Goal: Task Accomplishment & Management: Manage account settings

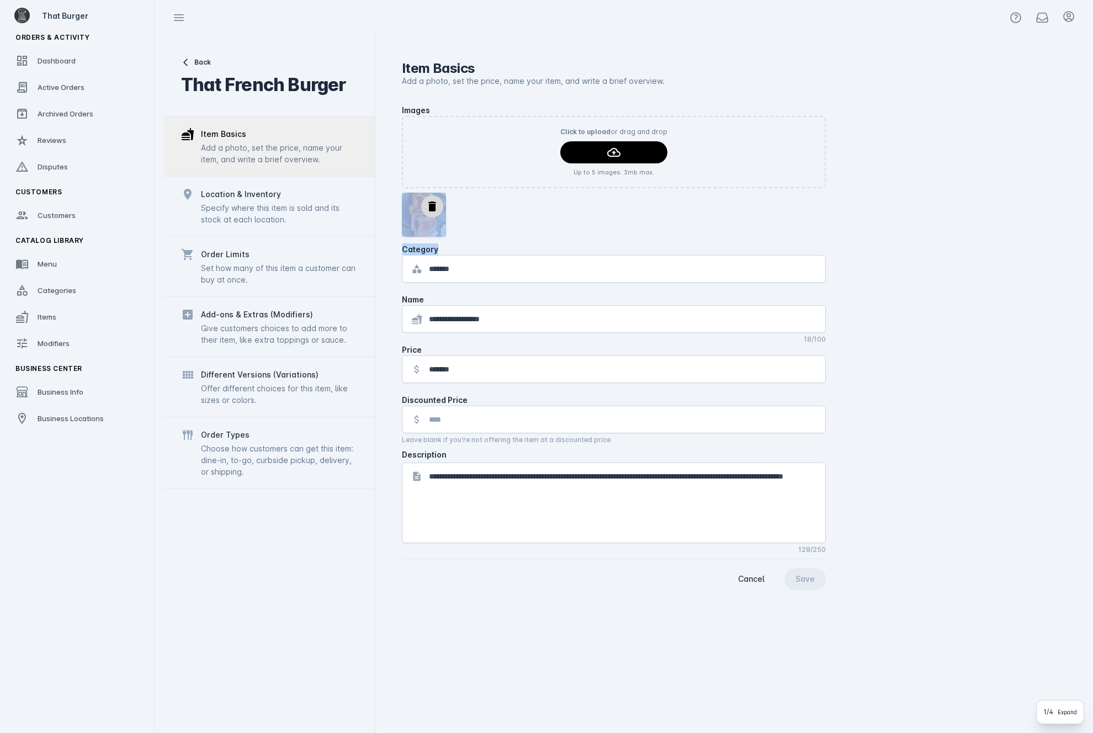
click at [1063, 219] on div "**********" at bounding box center [729, 383] width 709 height 697
click at [51, 371] on span "Business Center" at bounding box center [48, 368] width 67 height 8
click at [62, 388] on span "Business Info" at bounding box center [61, 391] width 46 height 9
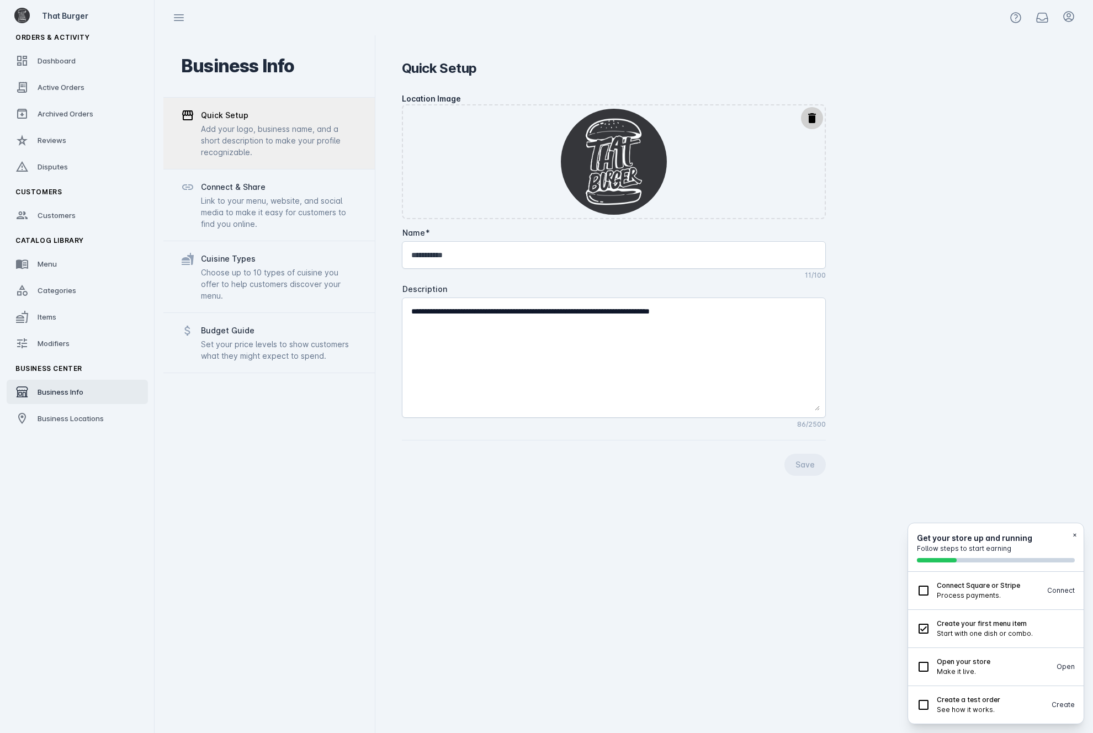
click at [809, 118] on mat-icon "delete" at bounding box center [811, 117] width 13 height 13
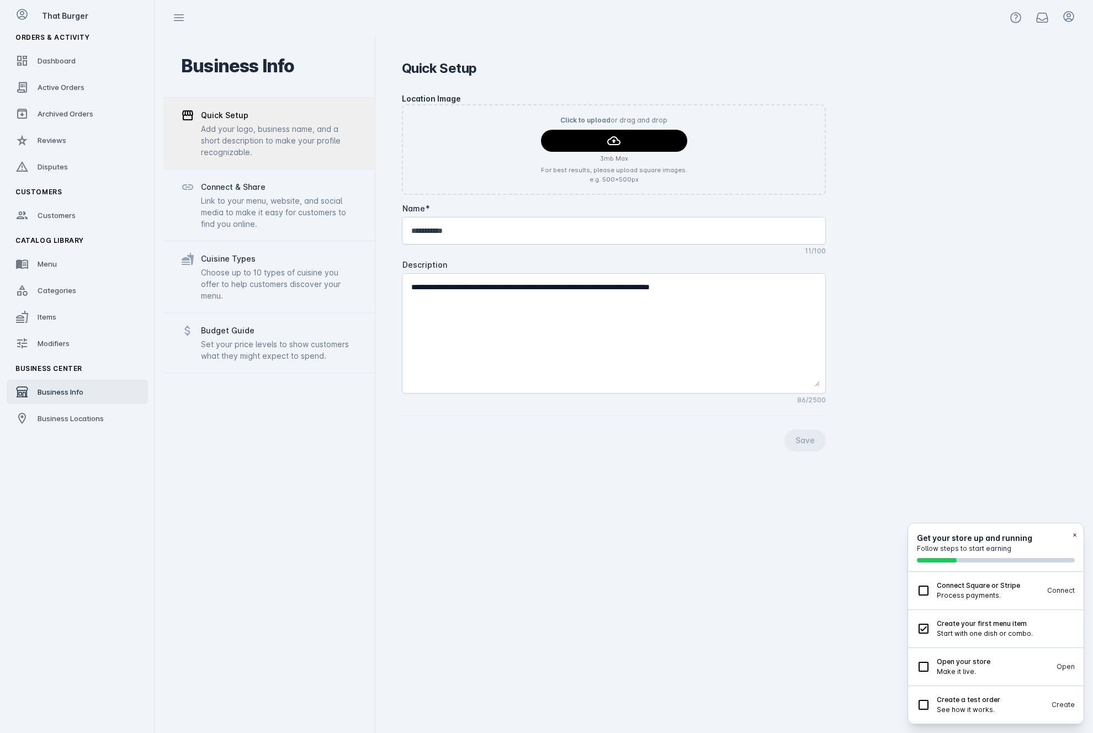
click at [1078, 533] on div "Get your store up and running Follow steps to start earning ×" at bounding box center [995, 547] width 175 height 49
drag, startPoint x: 519, startPoint y: 233, endPoint x: 381, endPoint y: 230, distance: 138.5
click at [381, 230] on div "**********" at bounding box center [729, 383] width 709 height 697
drag, startPoint x: 772, startPoint y: 287, endPoint x: 363, endPoint y: 274, distance: 409.1
click at [363, 274] on mat-drawer-container "Business Info Quick Setup Add your logo, business name, and a short description…" at bounding box center [623, 383] width 920 height 697
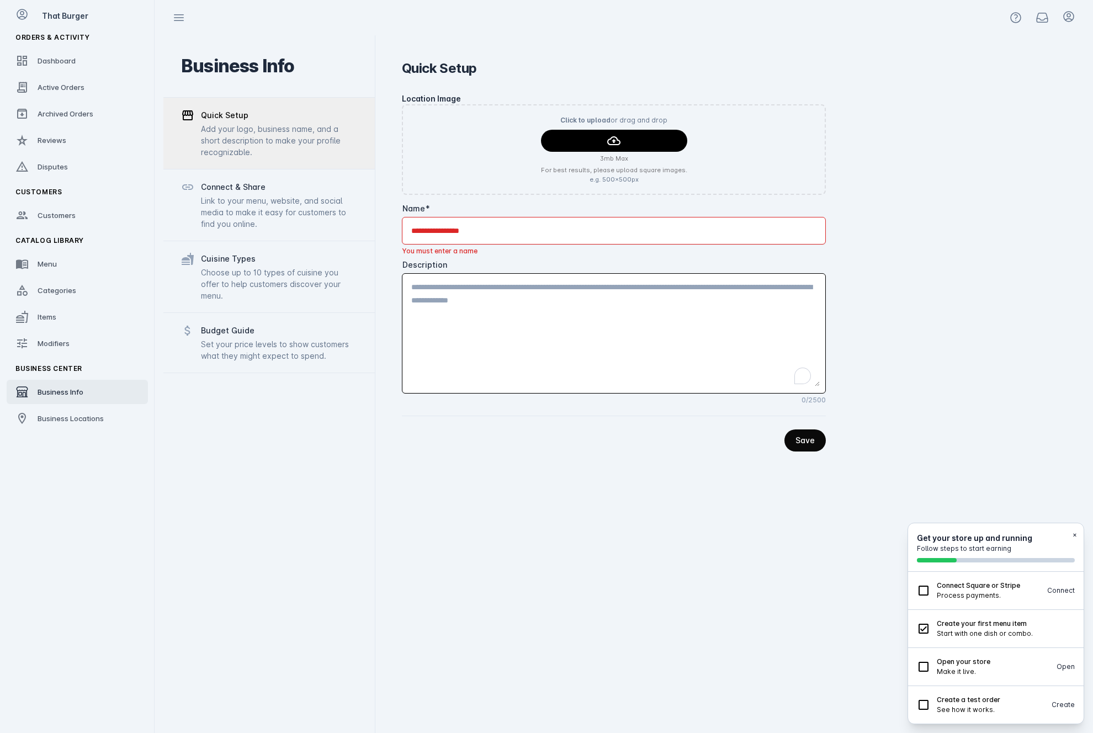
click at [814, 432] on span "continue" at bounding box center [804, 440] width 41 height 26
click at [814, 439] on span "continue" at bounding box center [804, 440] width 41 height 26
click at [1074, 536] on button "×" at bounding box center [1074, 535] width 4 height 10
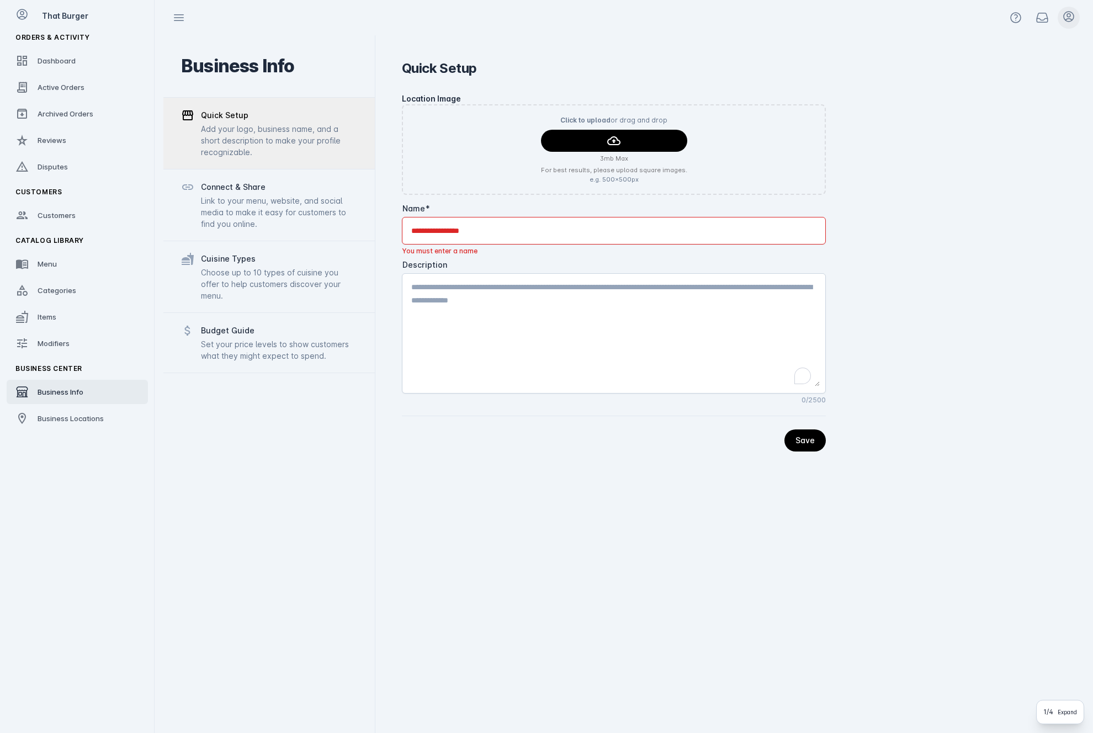
click at [1072, 12] on icon at bounding box center [1068, 16] width 13 height 13
click at [1012, 121] on span "Sign out" at bounding box center [1012, 117] width 117 height 13
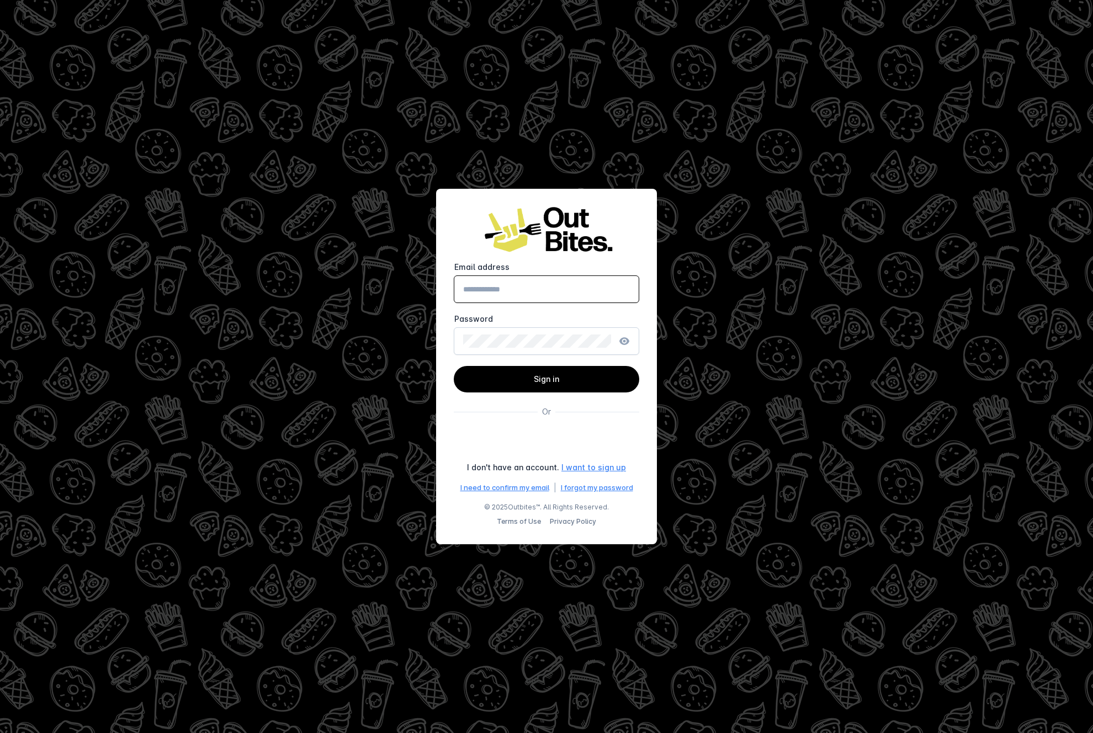
click at [825, 204] on div at bounding box center [546, 366] width 1093 height 733
